Goal: Find specific page/section: Find specific page/section

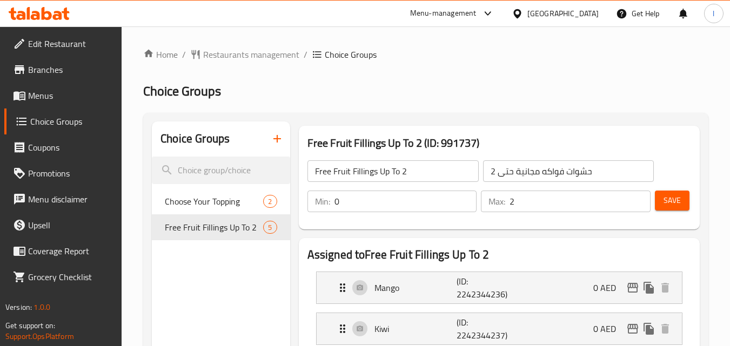
scroll to position [54, 0]
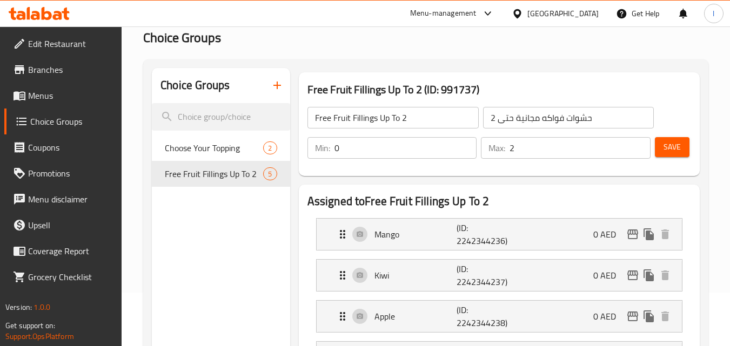
click at [528, 17] on div "[GEOGRAPHIC_DATA]" at bounding box center [563, 14] width 71 height 12
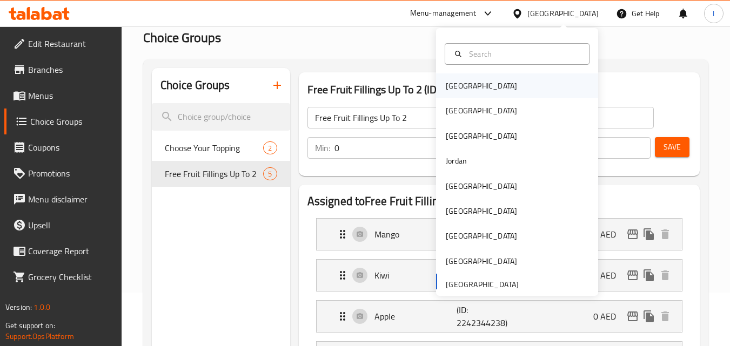
click at [493, 91] on div "[GEOGRAPHIC_DATA]" at bounding box center [517, 86] width 162 height 25
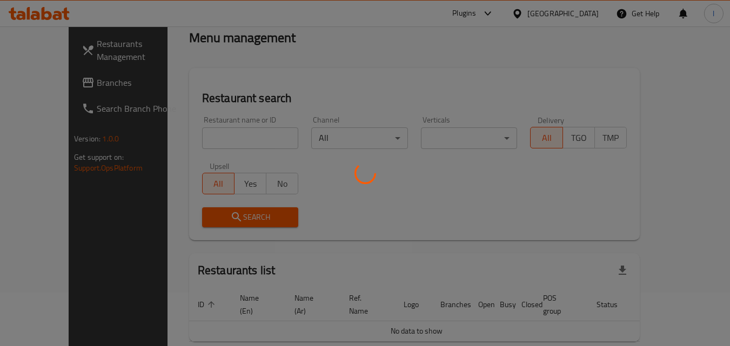
click at [578, 15] on div at bounding box center [365, 173] width 730 height 346
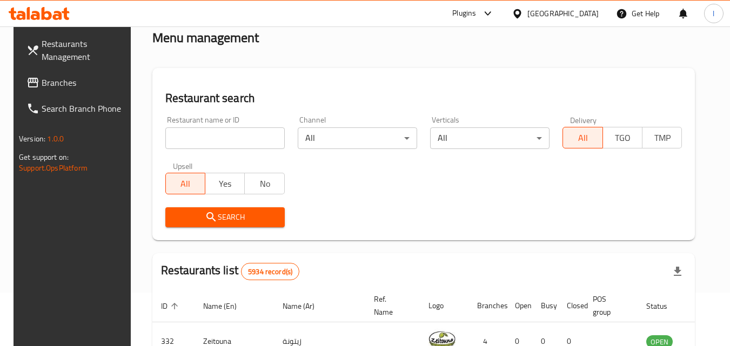
click at [578, 15] on div "[GEOGRAPHIC_DATA]" at bounding box center [563, 14] width 71 height 12
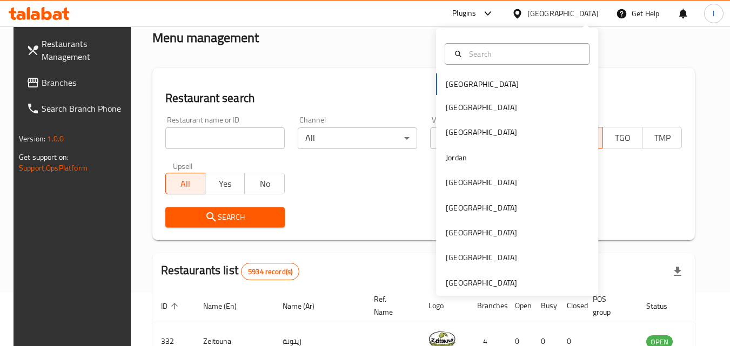
click at [464, 290] on div "[GEOGRAPHIC_DATA] [GEOGRAPHIC_DATA] [GEOGRAPHIC_DATA] [GEOGRAPHIC_DATA] [GEOGRA…" at bounding box center [517, 162] width 162 height 268
click at [491, 282] on div "[GEOGRAPHIC_DATA]" at bounding box center [481, 283] width 71 height 12
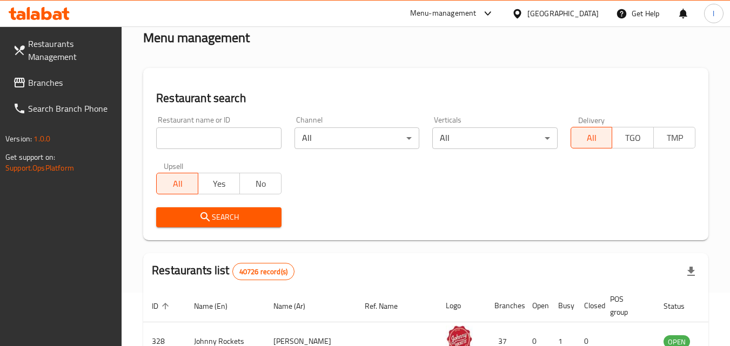
click at [70, 82] on span "Branches" at bounding box center [70, 82] width 85 height 13
